Goal: Register for event/course

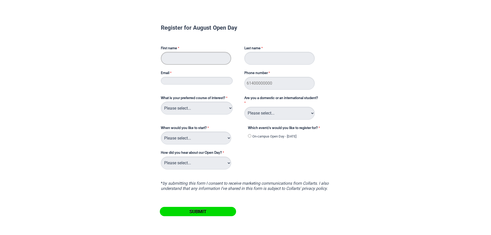
click at [188, 58] on input "First name" at bounding box center [196, 58] width 70 height 13
type input "Ava"
type input "[PERSON_NAME]"
type input "[EMAIL_ADDRESS][DOMAIN_NAME]"
type input "0499550400"
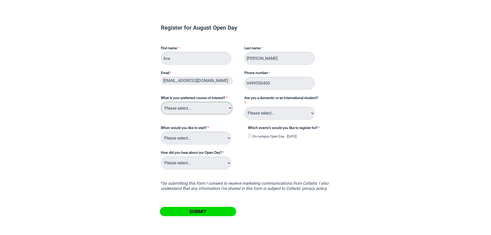
click at [207, 106] on select "Please select... 2D Animation Acting Audio Engineering Circus Arts Comedy Digit…" at bounding box center [197, 108] width 72 height 13
click at [343, 69] on form "Register for August Open Day First name [PERSON_NAME] Last name [PERSON_NAME] E…" at bounding box center [246, 120] width 199 height 213
click at [292, 114] on select "Please select... Domestic Student International Student" at bounding box center [280, 113] width 70 height 13
select select "tfa_126"
click at [245, 107] on select "Please select... Domestic Student International Student" at bounding box center [280, 113] width 70 height 13
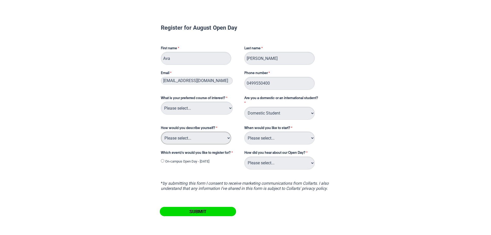
click at [214, 138] on select "Please select... I've completed Year 12 I'm looking for a career change I'm alr…" at bounding box center [196, 138] width 70 height 13
select select "tfa_70"
click at [161, 132] on select "Please select... I've completed Year 12 I'm looking for a career change I'm alr…" at bounding box center [196, 138] width 70 height 13
click at [294, 138] on select "Please select... Trimester 3 2025, starting [DATE] Trimester 1 2026, starting […" at bounding box center [280, 138] width 70 height 13
click at [336, 136] on form "Register for August Open Day First name [PERSON_NAME] Last name [PERSON_NAME] E…" at bounding box center [246, 120] width 199 height 213
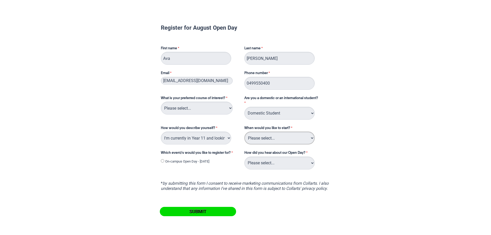
click at [295, 138] on select "Please select... Trimester 3 2025, starting [DATE] Trimester 1 2026, starting […" at bounding box center [280, 138] width 70 height 13
click at [351, 132] on div "Register for August Open Day First name [PERSON_NAME] Last name [PERSON_NAME] E…" at bounding box center [245, 130] width 487 height 253
click at [162, 162] on input "On-campus Open Day - [DATE]" at bounding box center [162, 160] width 3 height 3
radio input "true"
click at [273, 163] on select "Please select... Career Advisor Career Expo Collarts Newsletter/Email Collarts …" at bounding box center [280, 163] width 70 height 13
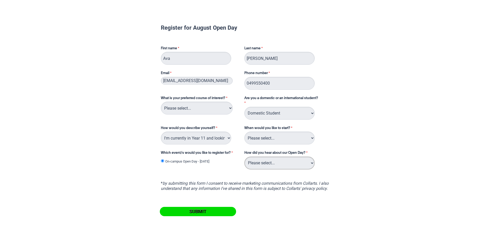
select select "tfa_136"
click at [245, 157] on select "Please select... Career Advisor Career Expo Collarts Newsletter/Email Collarts …" at bounding box center [280, 163] width 70 height 13
click at [219, 108] on select "Please select... 2D Animation Acting Audio Engineering Circus Arts Comedy Digit…" at bounding box center [197, 108] width 72 height 13
click at [342, 69] on form "Register for August Open Day First name [PERSON_NAME] Last name [PERSON_NAME] E…" at bounding box center [246, 120] width 199 height 213
